Goal: Task Accomplishment & Management: Use online tool/utility

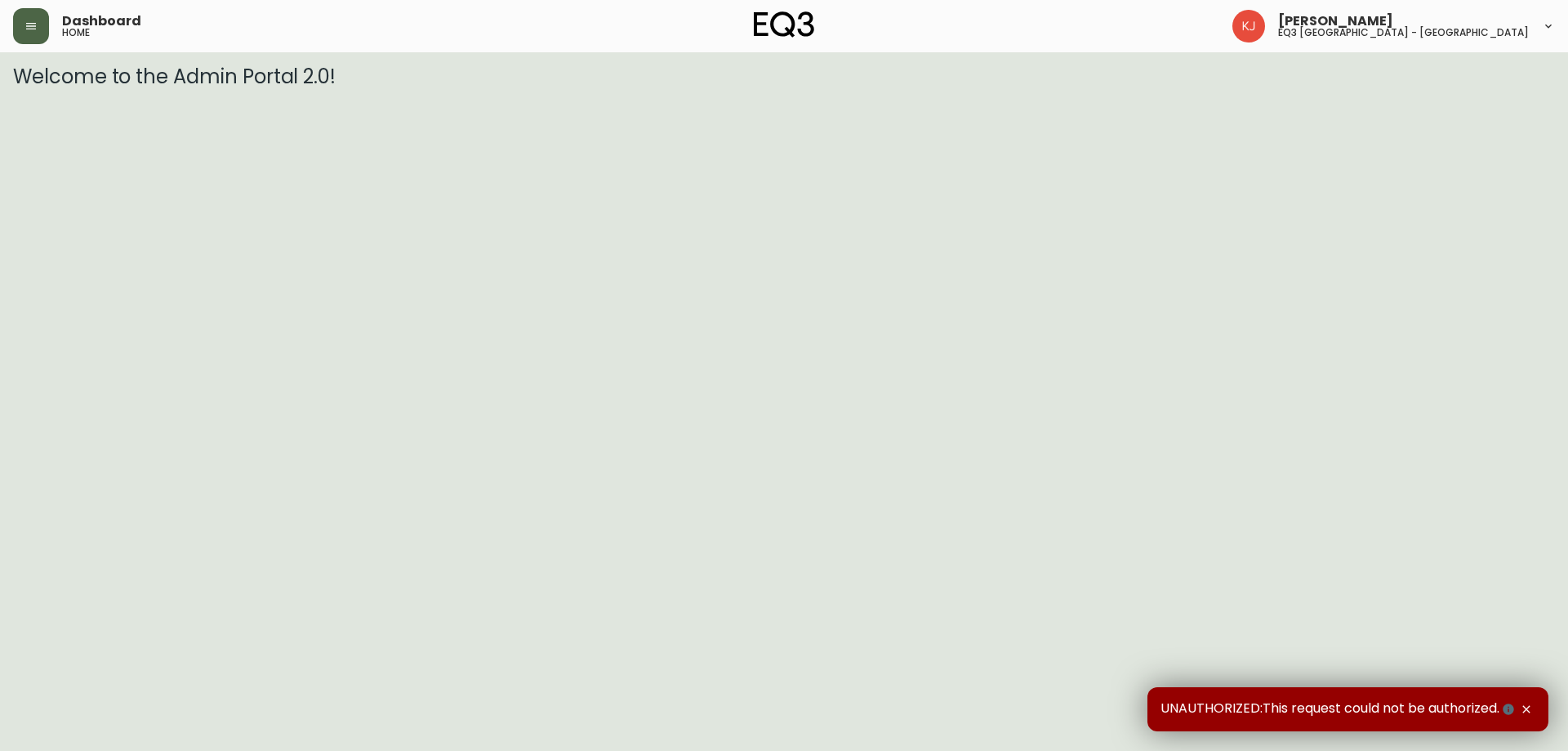
click at [32, 30] on icon "button" at bounding box center [31, 26] width 10 height 7
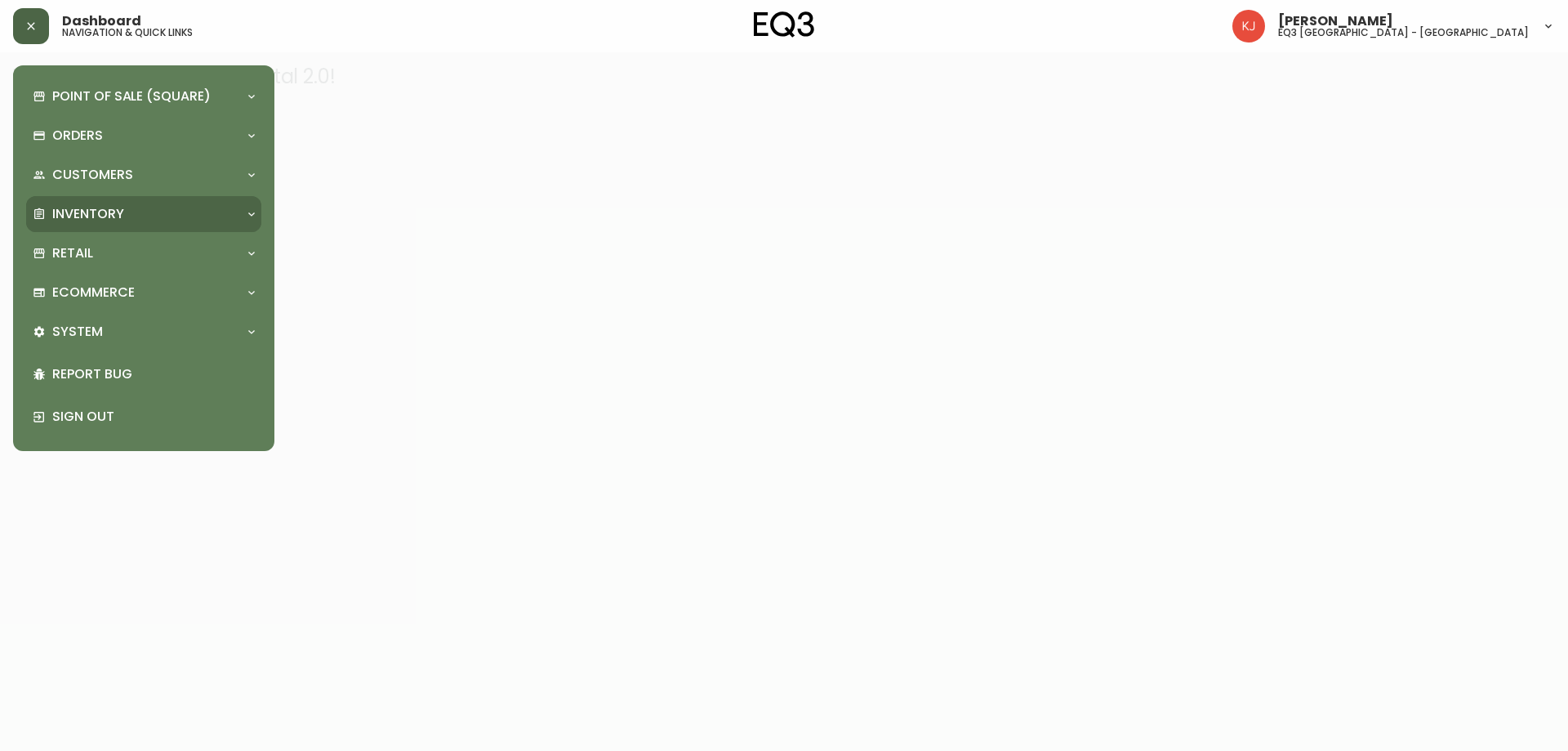
click at [80, 199] on div "Inventory" at bounding box center [143, 214] width 235 height 36
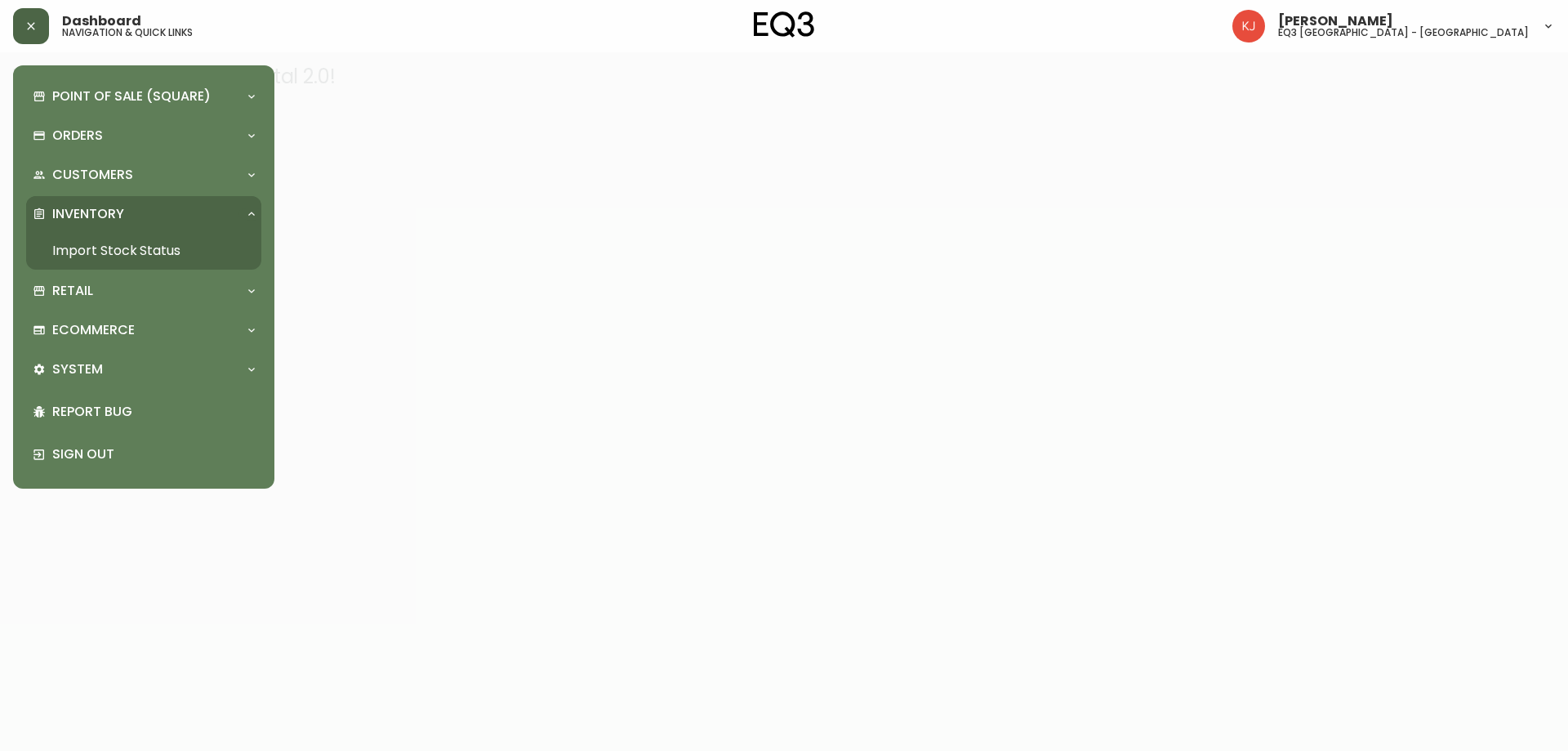
click at [83, 241] on link "Import Stock Status" at bounding box center [143, 251] width 235 height 37
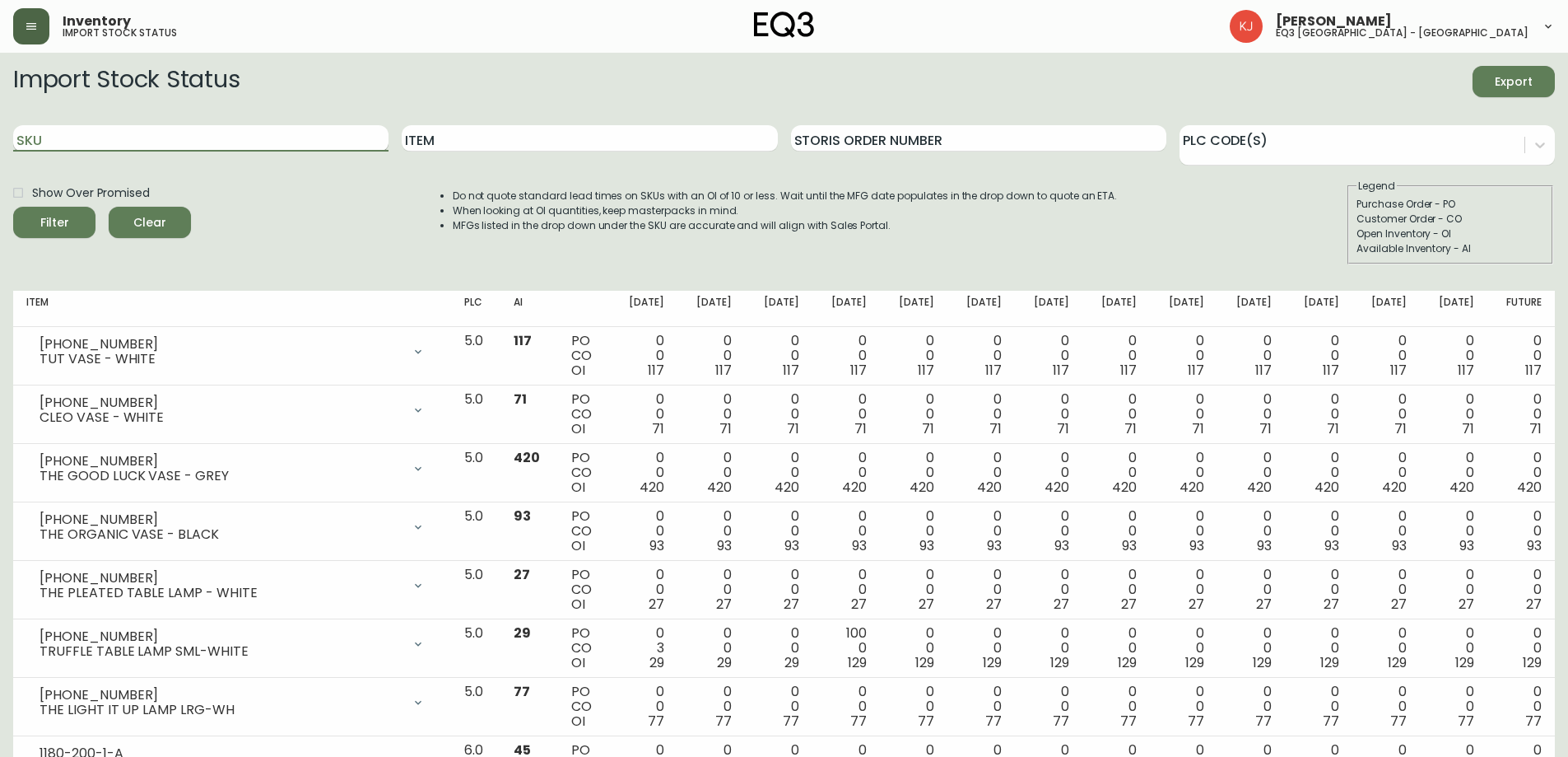
click at [283, 133] on input "SKU" at bounding box center [200, 139] width 376 height 26
paste input "[PHONE_NUMBER]"
type input "[PHONE_NUMBER]"
click at [13, 207] on button "Filter" at bounding box center [54, 222] width 82 height 31
